Goal: Information Seeking & Learning: Learn about a topic

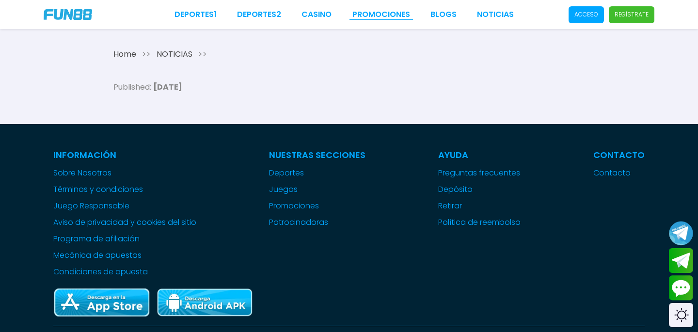
click at [379, 16] on link "Promociones" at bounding box center [381, 15] width 58 height 12
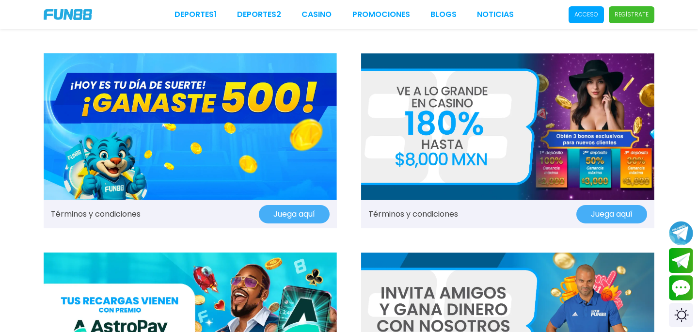
click at [277, 140] on img at bounding box center [190, 126] width 293 height 147
